Goal: Manage account settings

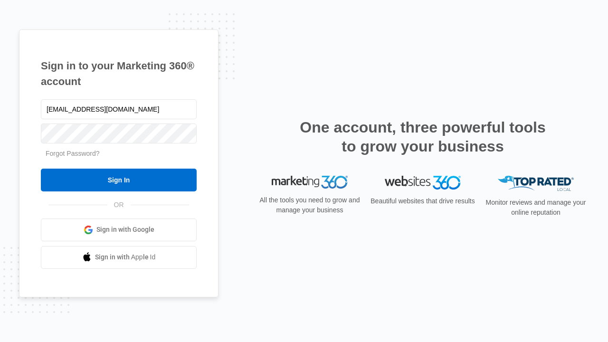
type input "[EMAIL_ADDRESS][DOMAIN_NAME]"
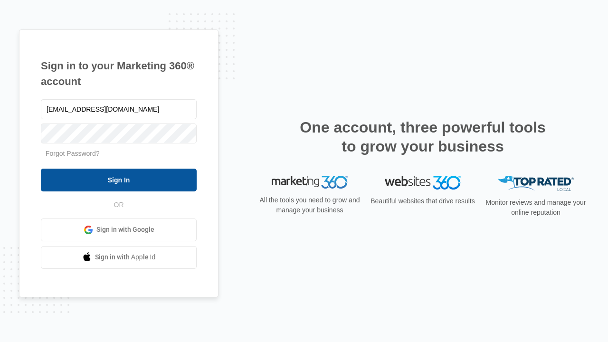
click at [119, 179] on input "Sign In" at bounding box center [119, 179] width 156 height 23
